Goal: Use online tool/utility: Utilize a website feature to perform a specific function

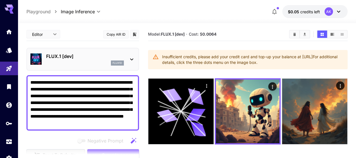
click at [225, 56] on div "Insufficient credits, please add your credit card and top-up your balance at ht…" at bounding box center [252, 60] width 181 height 16
click at [338, 11] on icon at bounding box center [338, 12] width 3 height 2
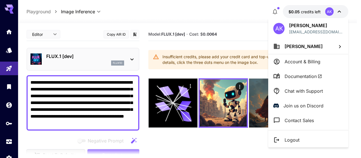
click at [338, 10] on div at bounding box center [180, 79] width 361 height 158
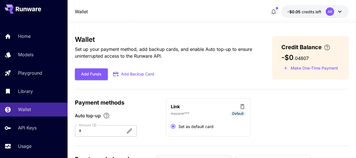
click at [101, 129] on div at bounding box center [98, 130] width 46 height 11
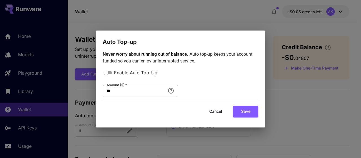
click at [123, 93] on input "**" at bounding box center [134, 90] width 63 height 11
type input "*"
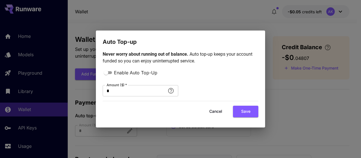
drag, startPoint x: 124, startPoint y: 127, endPoint x: 136, endPoint y: 111, distance: 19.9
click at [131, 116] on div "Never worry about running out of balance. Auto top-up keeps your account funded…" at bounding box center [180, 86] width 169 height 81
click at [247, 117] on div "Never worry about running out of balance. Auto top-up keeps your account funded…" at bounding box center [181, 86] width 156 height 70
click at [249, 112] on button "Save" at bounding box center [245, 111] width 25 height 12
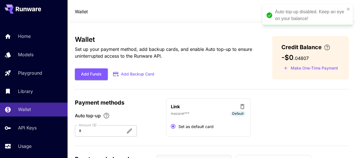
scroll to position [56, 0]
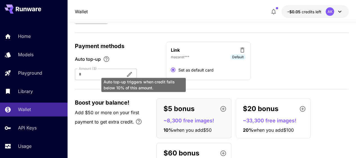
click at [147, 74] on div "Auto top-up triggers when credit falls below 10% of this amount." at bounding box center [144, 83] width 86 height 19
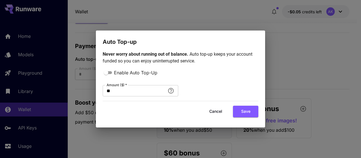
click at [104, 75] on div "Enable Auto Top-Up Amount ($)   * ** Amount ($)   *" at bounding box center [181, 82] width 156 height 27
click at [105, 69] on div "Enable Auto Top-Up" at bounding box center [181, 72] width 156 height 7
drag, startPoint x: 85, startPoint y: 96, endPoint x: 71, endPoint y: 97, distance: 14.1
click at [71, 97] on div "Auto Top-up Never worry about running out of balance. Auto top-up keeps your ac…" at bounding box center [180, 79] width 361 height 158
type input "*"
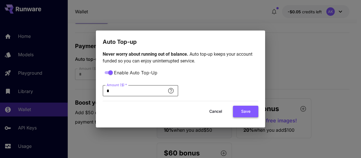
click at [244, 107] on button "Save" at bounding box center [245, 111] width 25 height 12
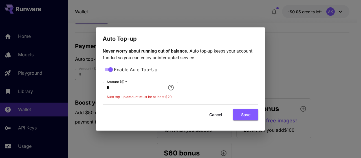
click at [297, 65] on div "Auto Top-up Never worry about running out of balance. Auto top-up keeps your ac…" at bounding box center [180, 79] width 361 height 158
drag, startPoint x: 273, startPoint y: 57, endPoint x: 267, endPoint y: 57, distance: 5.7
click at [272, 57] on div "Auto Top-up Never worry about running out of balance. Auto top-up keeps your ac…" at bounding box center [180, 79] width 361 height 158
drag, startPoint x: 215, startPoint y: 111, endPoint x: 211, endPoint y: 102, distance: 10.4
click at [215, 111] on button "Cancel" at bounding box center [215, 115] width 25 height 12
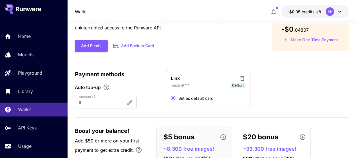
scroll to position [0, 0]
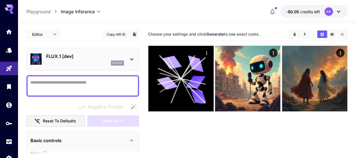
click at [96, 81] on textarea "Negative Prompt" at bounding box center [82, 86] width 105 height 14
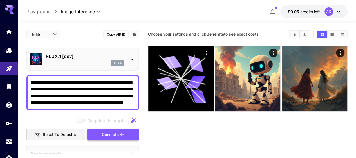
type textarea "**********"
click at [111, 132] on span "Generate" at bounding box center [110, 134] width 17 height 7
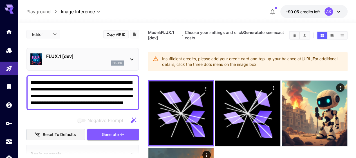
click at [197, 37] on span "Choose your settings and click Generate to see exact costs." at bounding box center [234, 35] width 99 height 10
click at [252, 33] on b "Generate" at bounding box center [252, 32] width 18 height 5
click at [126, 59] on div "FLUX.1 [dev] flux1d" at bounding box center [82, 58] width 105 height 17
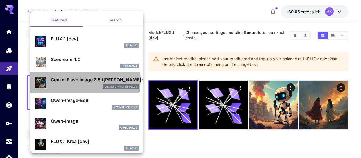
click at [78, 79] on p "Gemini Flash Image 2.5 ([PERSON_NAME])" at bounding box center [95, 79] width 88 height 7
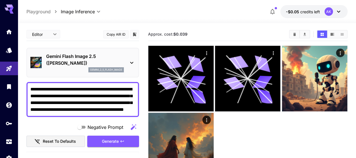
click at [122, 54] on p "Gemini Flash Image 2.5 ([PERSON_NAME])" at bounding box center [85, 60] width 78 height 14
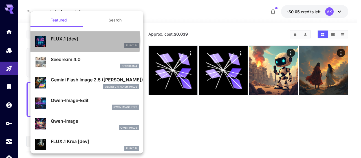
drag, startPoint x: 79, startPoint y: 41, endPoint x: 87, endPoint y: 56, distance: 16.4
click at [79, 41] on p "FLUX.1 [dev]" at bounding box center [95, 38] width 88 height 7
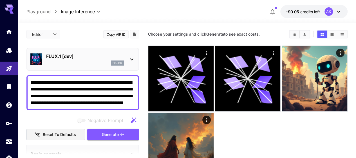
click at [109, 57] on p "FLUX.1 [dev]" at bounding box center [85, 56] width 78 height 7
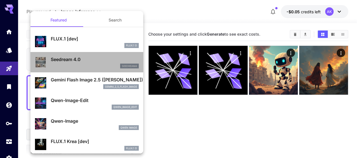
click at [108, 61] on p "Seedream 4.0" at bounding box center [95, 59] width 88 height 7
type input "**********"
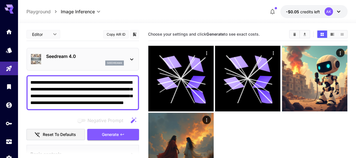
click at [112, 55] on p "Seedream 4.0" at bounding box center [85, 56] width 78 height 7
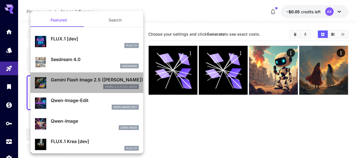
click at [95, 80] on p "Gemini Flash Image 2.5 ([PERSON_NAME])" at bounding box center [95, 79] width 88 height 7
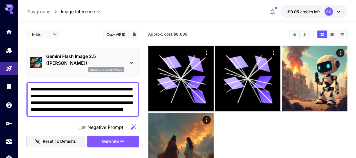
click at [118, 61] on p "Gemini Flash Image 2.5 ([PERSON_NAME])" at bounding box center [85, 60] width 78 height 14
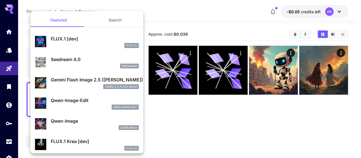
click at [103, 84] on div "gemini_2_5_flash_image" at bounding box center [121, 86] width 36 height 5
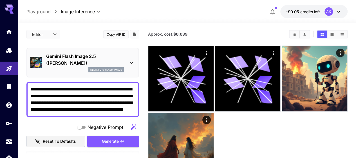
click at [126, 59] on div "Gemini Flash Image 2.5 ([PERSON_NAME]) gemini_2_5_flash_image" at bounding box center [82, 62] width 105 height 24
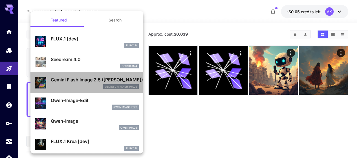
click at [105, 87] on p "gemini_2_5_flash_image" at bounding box center [121, 87] width 32 height 4
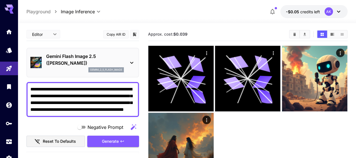
click at [121, 62] on p "Gemini Flash Image 2.5 ([PERSON_NAME])" at bounding box center [85, 60] width 78 height 14
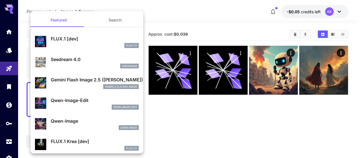
click at [87, 97] on p "Qwen-Image-Edit" at bounding box center [95, 100] width 88 height 7
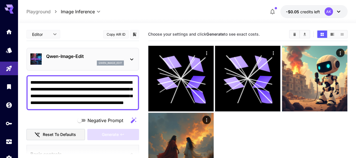
click at [127, 59] on div "Qwen-Image-Edit qwen_image_edit" at bounding box center [82, 58] width 105 height 17
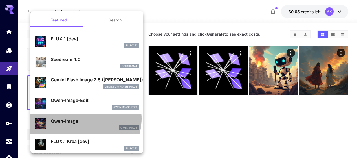
click at [84, 118] on p "Qwen-Image" at bounding box center [95, 120] width 88 height 7
type input "**"
type input "***"
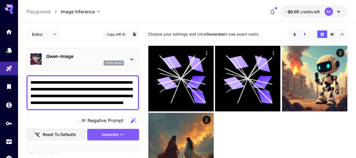
click at [130, 57] on icon at bounding box center [131, 59] width 7 height 7
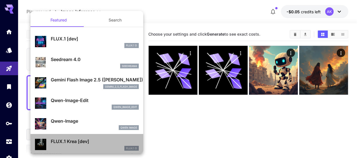
click at [88, 140] on p "FLUX.1 Krea [dev]" at bounding box center [95, 141] width 88 height 7
type input "**"
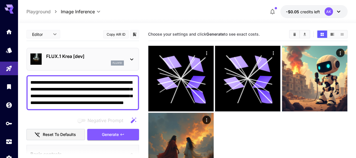
click at [129, 59] on icon at bounding box center [131, 59] width 7 height 7
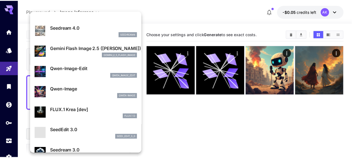
scroll to position [56, 0]
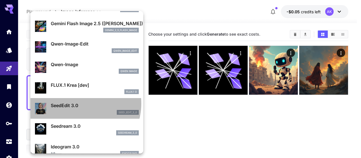
click at [78, 103] on p "SeedEdit 3.0" at bounding box center [95, 105] width 88 height 7
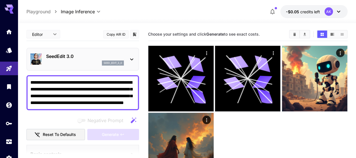
click at [93, 57] on p "SeedEdit 3.0" at bounding box center [85, 56] width 78 height 7
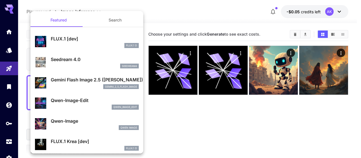
click at [86, 37] on p "FLUX.1 [dev]" at bounding box center [95, 38] width 88 height 7
type input "***"
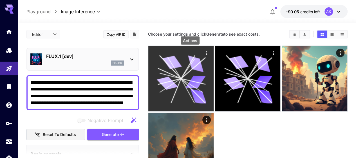
click at [204, 52] on icon "Actions" at bounding box center [207, 53] width 6 height 6
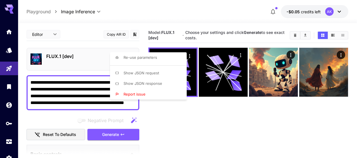
click at [166, 119] on div at bounding box center [180, 79] width 361 height 158
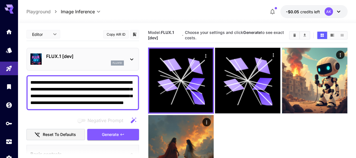
click at [213, 33] on span "Choose your settings and click Generate to see exact costs." at bounding box center [234, 35] width 99 height 10
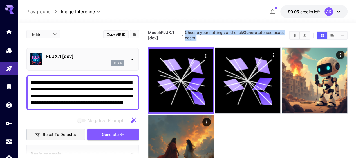
click at [214, 32] on span "Choose your settings and click Generate to see exact costs." at bounding box center [234, 35] width 99 height 10
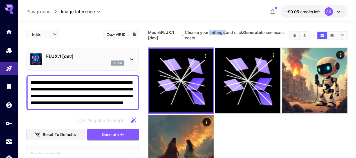
click at [214, 32] on span "Choose your settings and click Generate to see exact costs." at bounding box center [234, 35] width 99 height 10
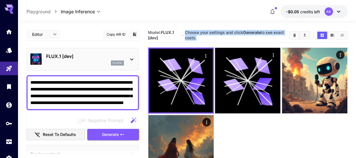
click at [214, 32] on span "Choose your settings and click Generate to see exact costs." at bounding box center [234, 35] width 99 height 10
click at [200, 35] on h5 "Choose your settings and click Generate to see exact costs." at bounding box center [235, 35] width 100 height 10
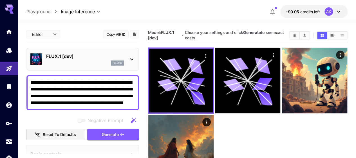
click at [226, 113] on section "Model: FLUX.1 [dev] · Choose your settings and click Generate to see exact cost…" at bounding box center [248, 107] width 200 height 158
